Goal: Information Seeking & Learning: Learn about a topic

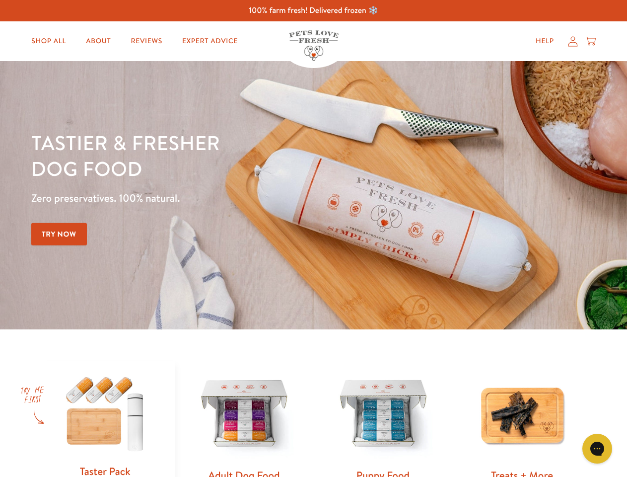
click at [313, 238] on div "Tastier & fresher dog food Zero preservatives. 100% natural. Try Now" at bounding box center [219, 195] width 376 height 131
click at [598, 449] on icon "Gorgias live chat" at bounding box center [597, 448] width 9 height 9
